Goal: Navigation & Orientation: Find specific page/section

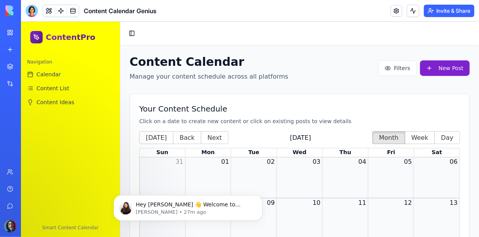
click at [7, 7] on img at bounding box center [29, 10] width 48 height 11
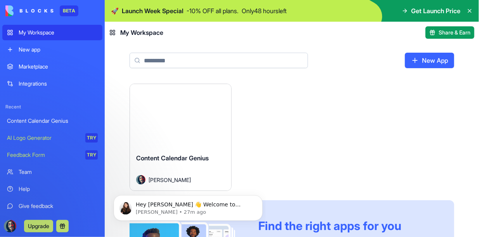
click at [38, 65] on div "Marketplace" at bounding box center [58, 67] width 79 height 8
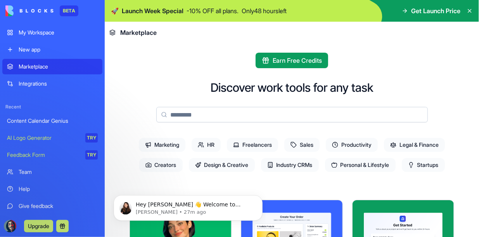
click at [34, 83] on div "Integrations" at bounding box center [58, 84] width 79 height 8
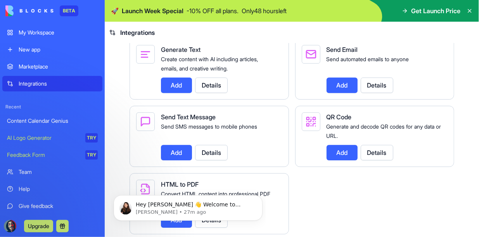
scroll to position [1152, 0]
